Goal: Book appointment/travel/reservation

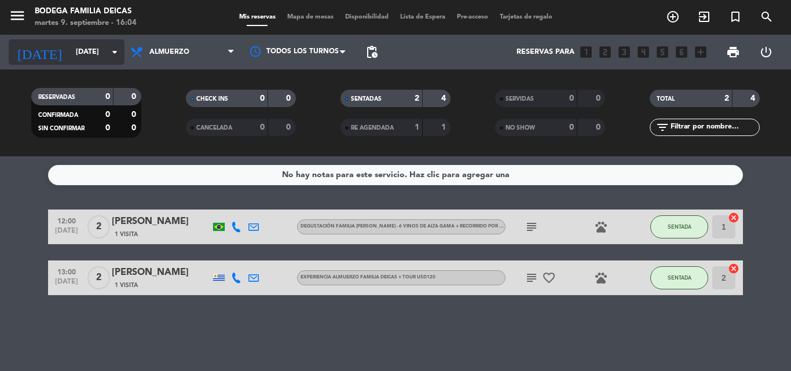
click at [79, 48] on input "[DATE]" at bounding box center [119, 52] width 98 height 20
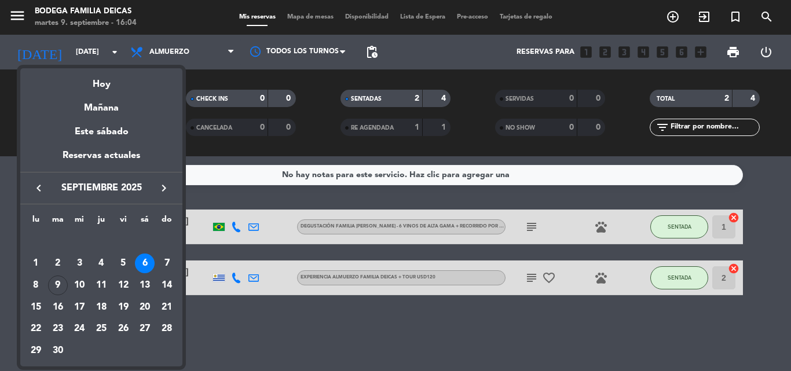
click at [162, 184] on icon "keyboard_arrow_right" at bounding box center [164, 188] width 14 height 14
click at [36, 184] on icon "keyboard_arrow_left" at bounding box center [39, 188] width 14 height 14
click at [144, 261] on div "4" at bounding box center [145, 264] width 20 height 20
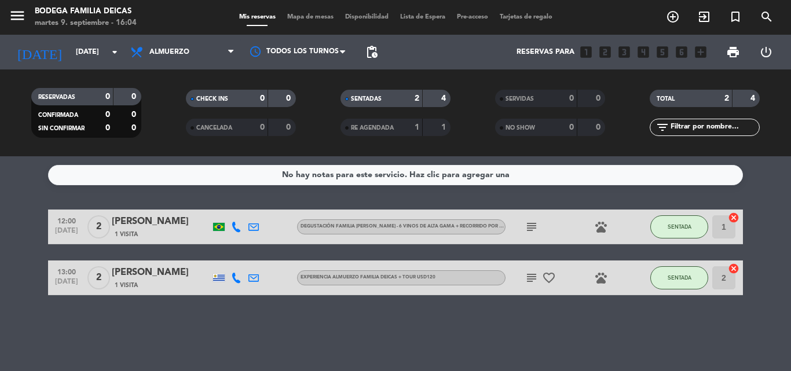
type input "[DATE]"
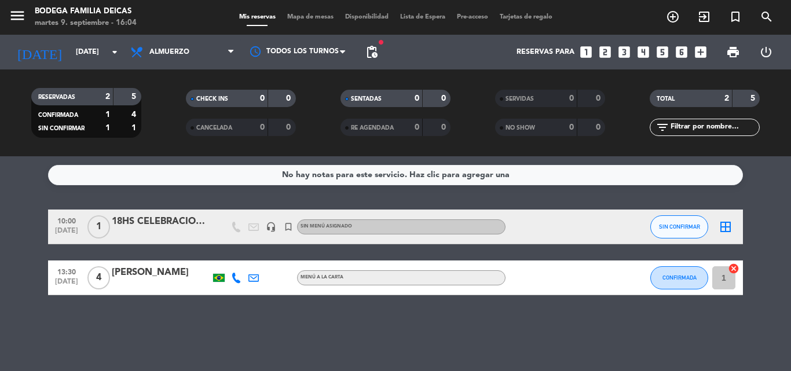
click at [159, 225] on div "18HS CELEBRACION DE FUCREA (100-150 PERSONAS)" at bounding box center [161, 221] width 98 height 15
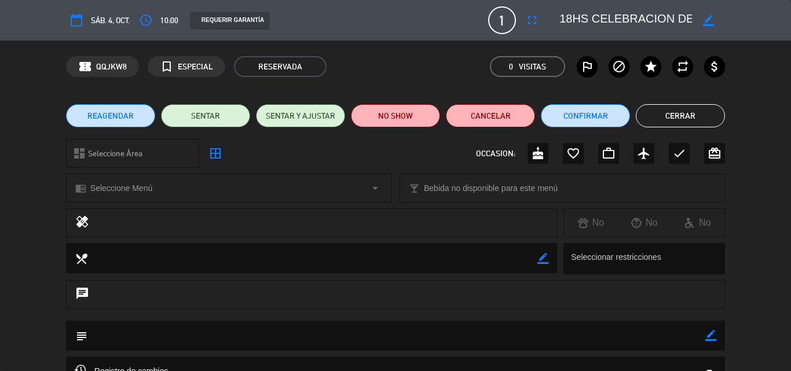
click at [694, 115] on button "Cerrar" at bounding box center [680, 115] width 89 height 23
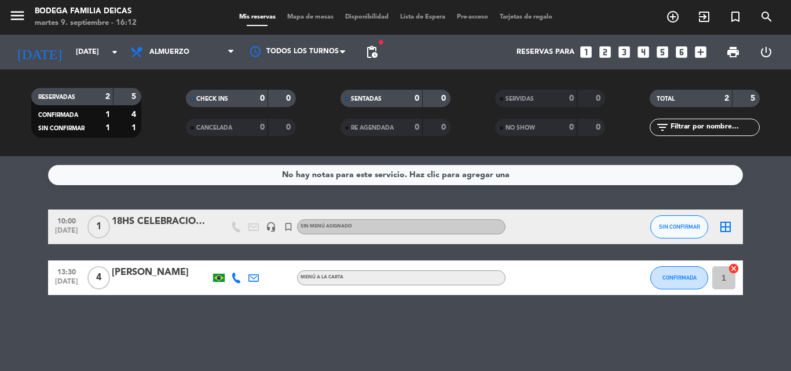
click at [646, 198] on div "No hay notas para este servicio. Haz clic para agregar una 10:00 [DATE] 1 18HS …" at bounding box center [395, 263] width 791 height 215
